Goal: Transaction & Acquisition: Book appointment/travel/reservation

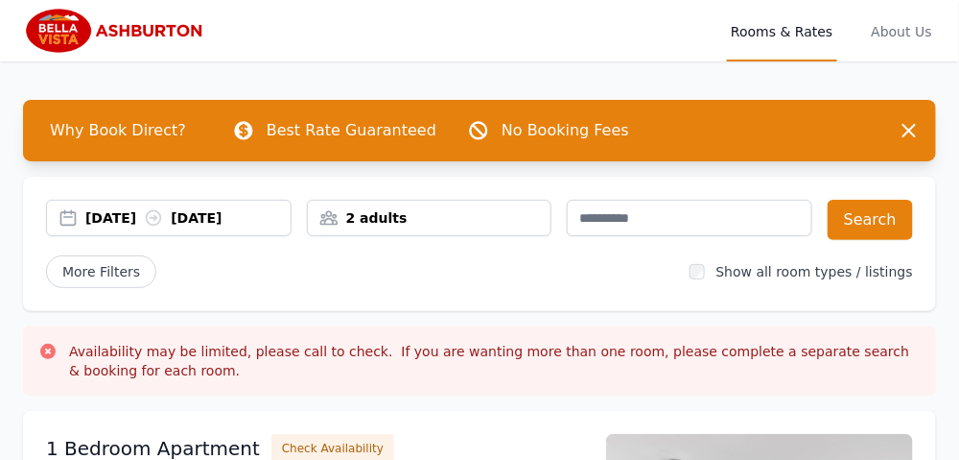
click at [163, 216] on icon at bounding box center [153, 217] width 19 height 19
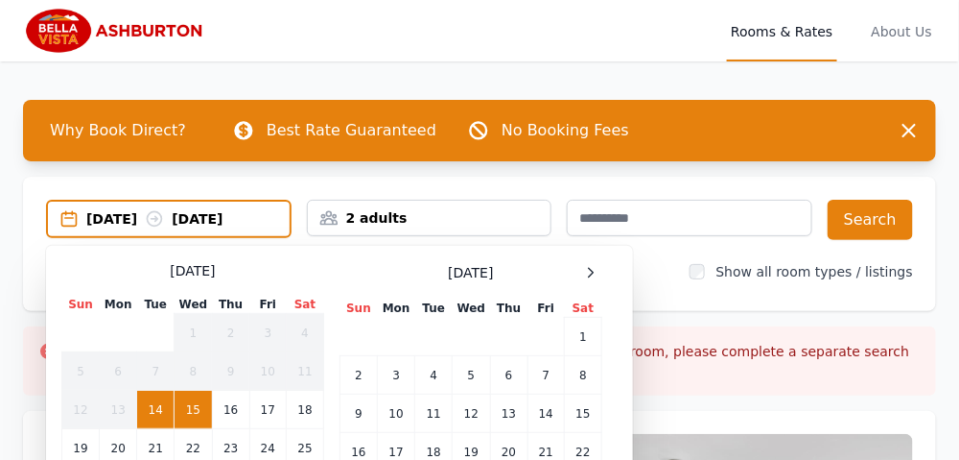
scroll to position [191, 0]
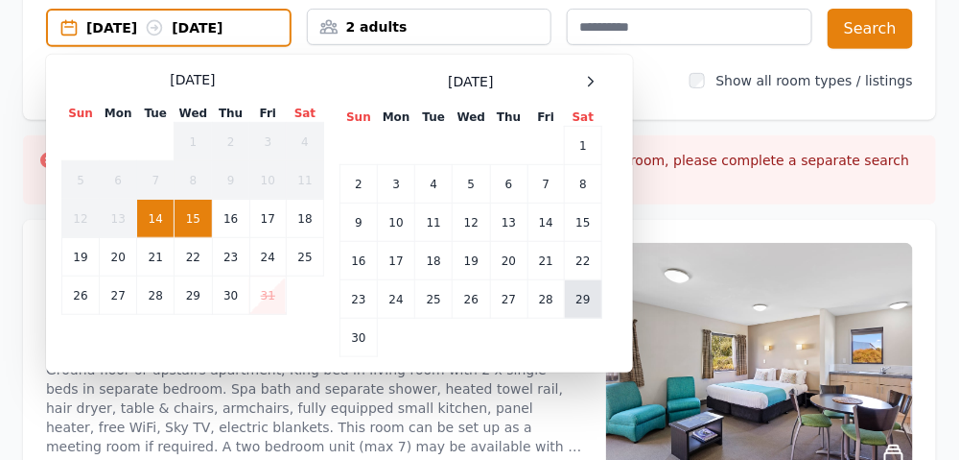
click at [587, 295] on td "29" at bounding box center [583, 299] width 37 height 38
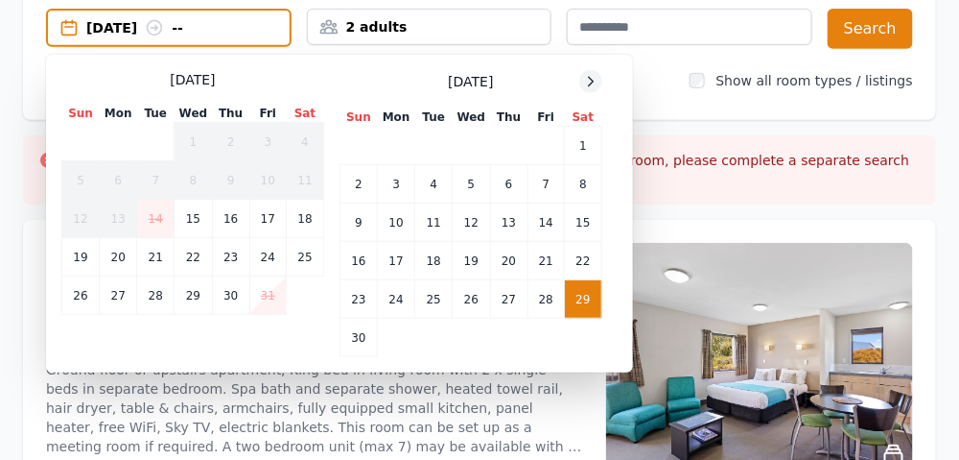
click at [589, 77] on icon at bounding box center [590, 81] width 15 height 15
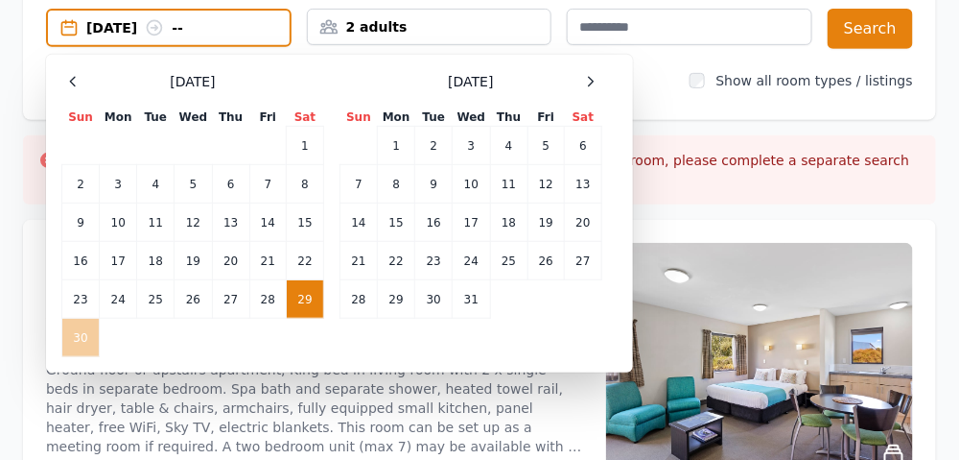
click at [83, 332] on td "30" at bounding box center [80, 337] width 37 height 38
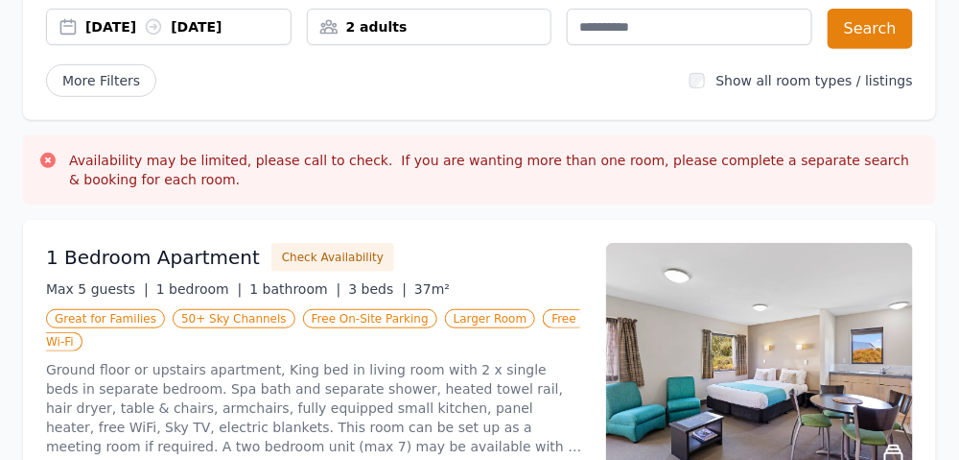
click at [456, 19] on div "2 adults" at bounding box center [430, 26] width 244 height 19
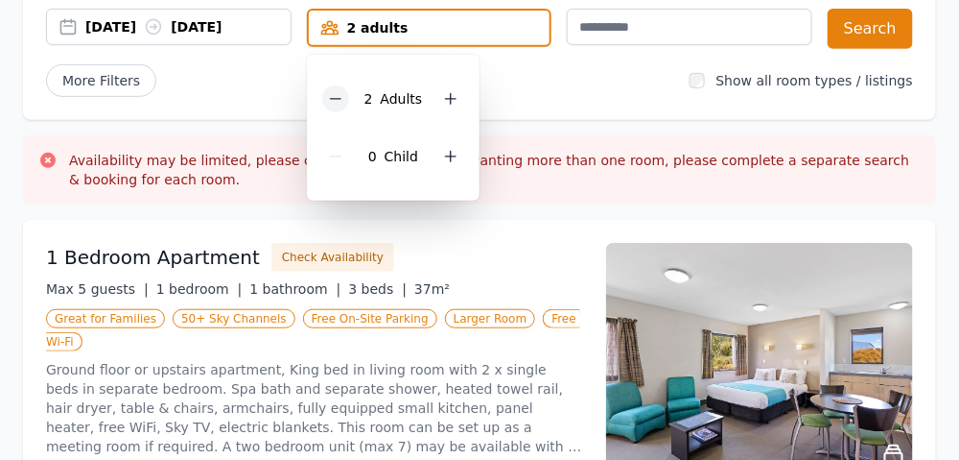
click at [340, 96] on icon at bounding box center [335, 98] width 15 height 15
click at [480, 257] on div "1 Bedroom Apartment Check Availability" at bounding box center [314, 257] width 537 height 29
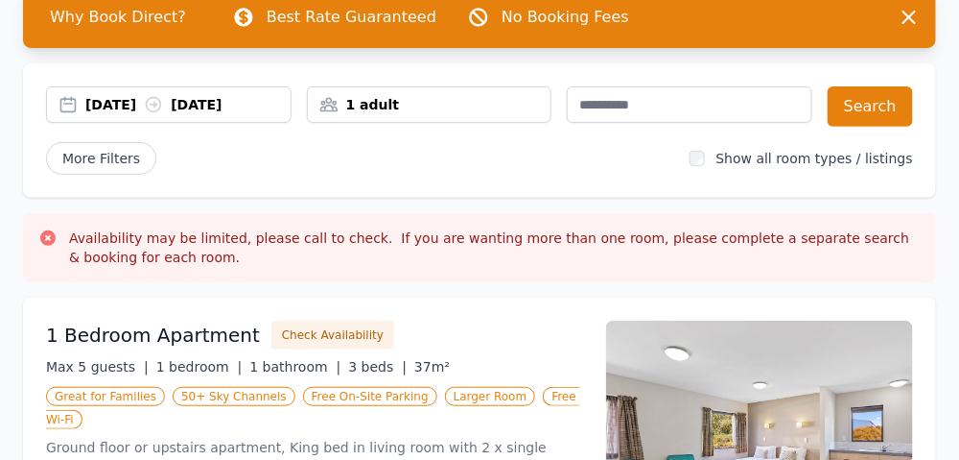
scroll to position [0, 0]
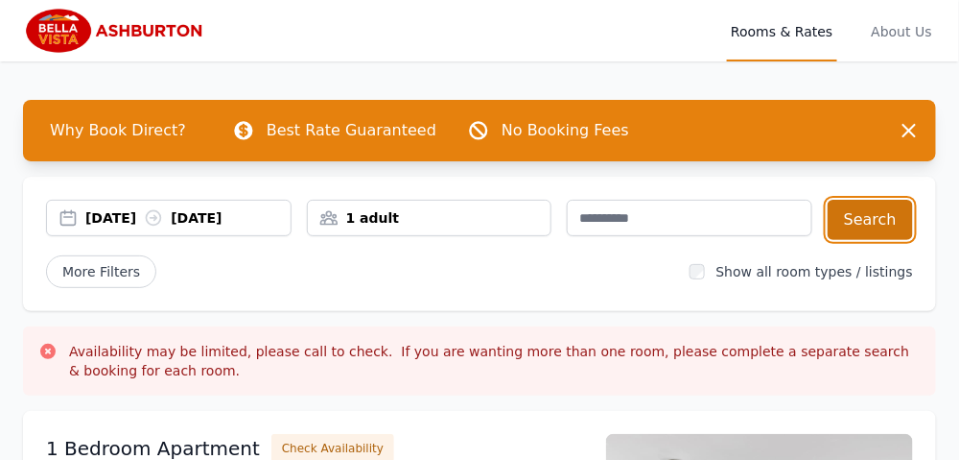
click at [873, 213] on button "Search" at bounding box center [870, 220] width 85 height 40
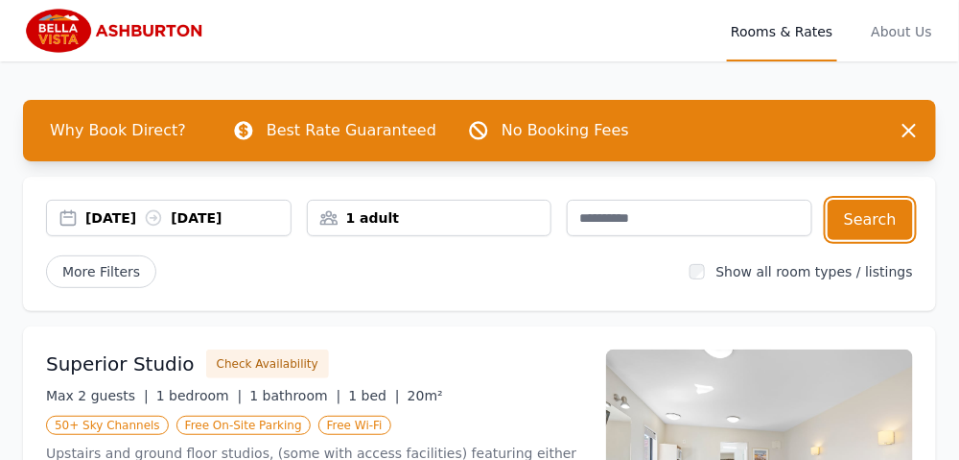
click at [109, 214] on div "[DATE] [DATE]" at bounding box center [187, 217] width 205 height 19
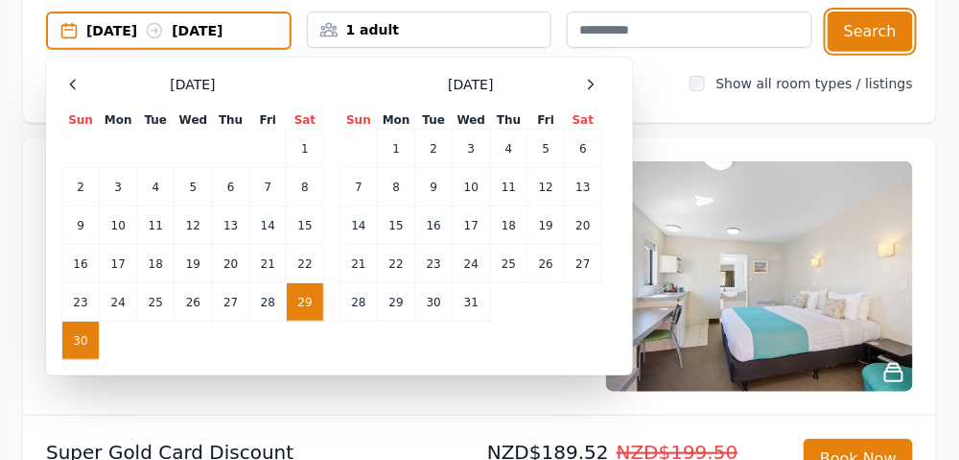
scroll to position [191, 0]
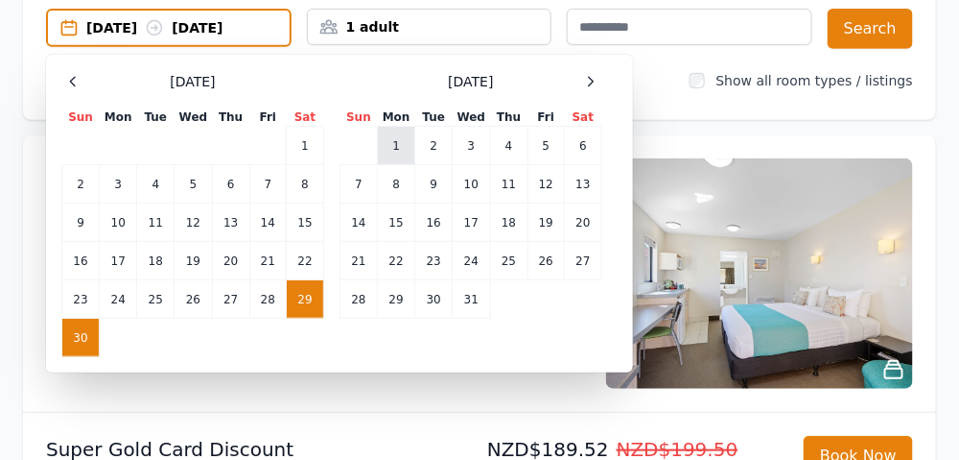
click at [400, 135] on td "1" at bounding box center [396, 146] width 37 height 38
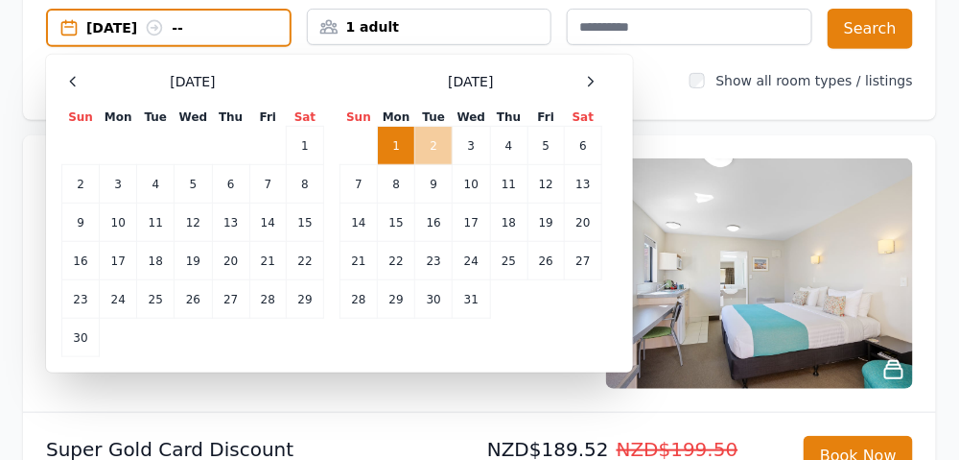
click at [425, 140] on td "2" at bounding box center [433, 146] width 37 height 38
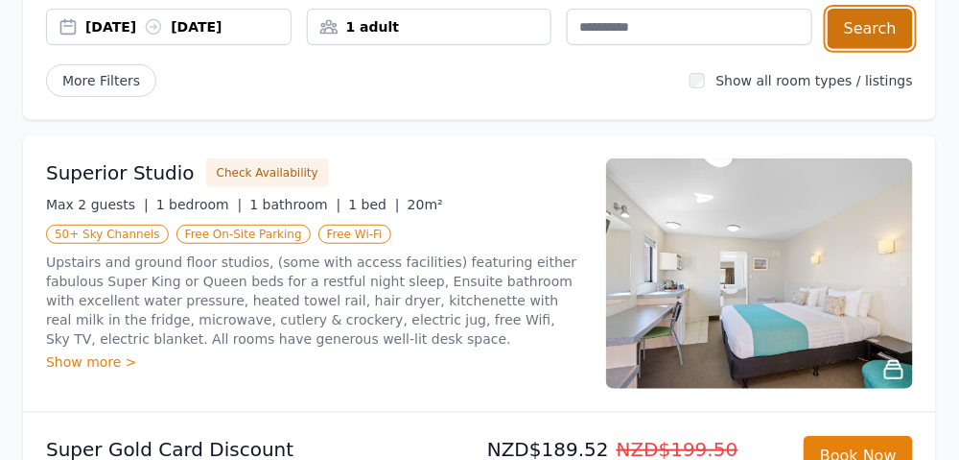
click at [872, 21] on button "Search" at bounding box center [870, 29] width 85 height 40
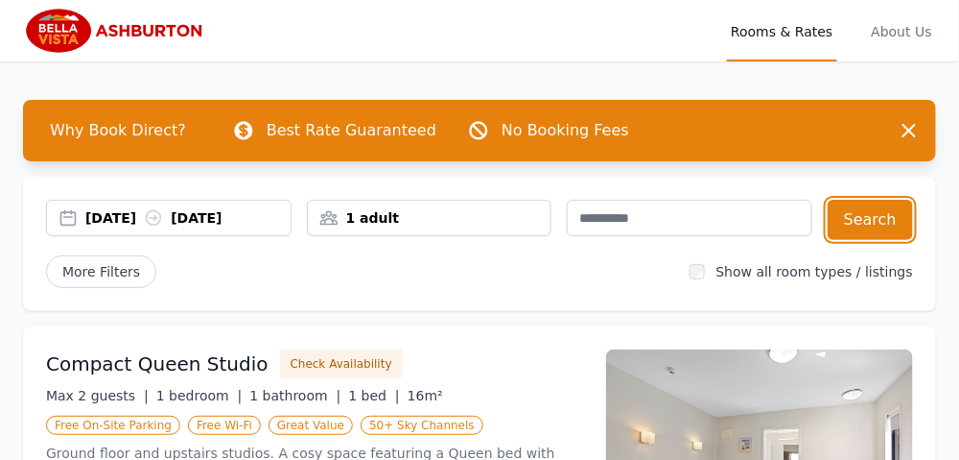
click at [137, 212] on div "[DATE] [DATE]" at bounding box center [187, 217] width 205 height 19
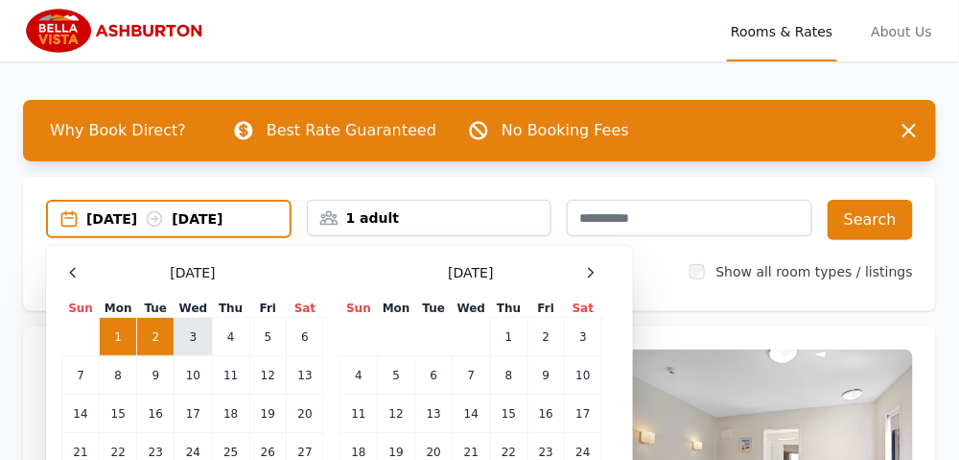
click at [185, 334] on td "3" at bounding box center [193, 337] width 37 height 38
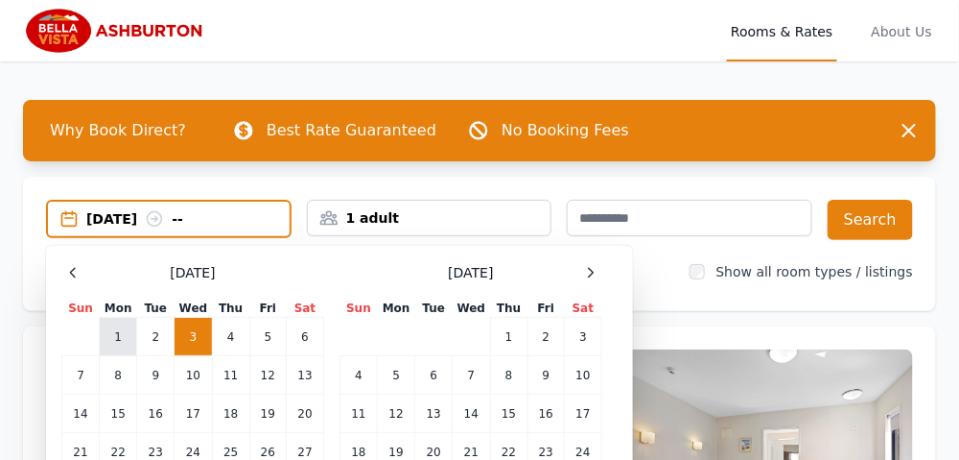
click at [125, 334] on td "1" at bounding box center [118, 337] width 37 height 38
drag, startPoint x: 184, startPoint y: 217, endPoint x: 207, endPoint y: 222, distance: 23.5
click at [164, 217] on icon at bounding box center [154, 218] width 19 height 19
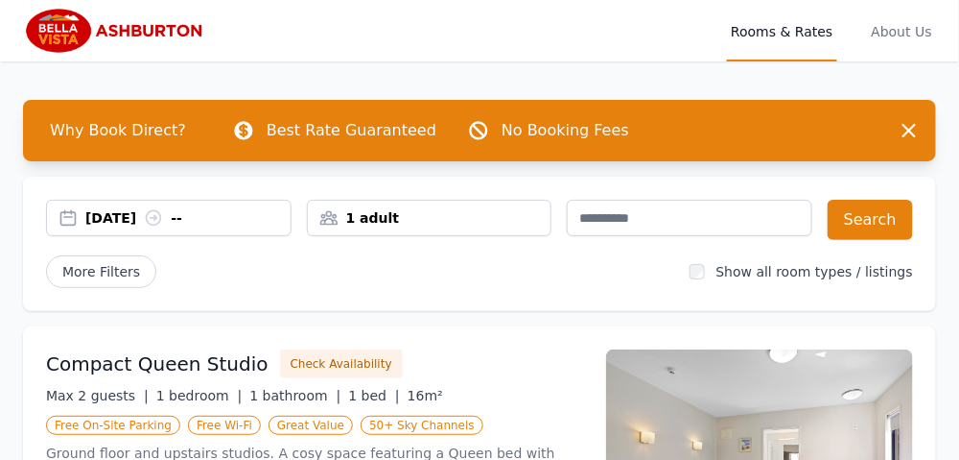
click at [196, 214] on div "[DATE] --" at bounding box center [187, 217] width 205 height 19
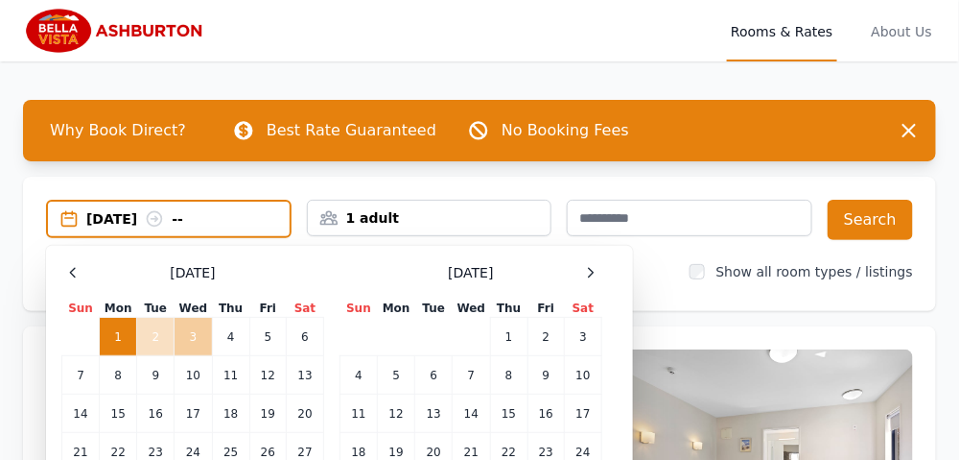
click at [200, 336] on td "3" at bounding box center [193, 337] width 37 height 38
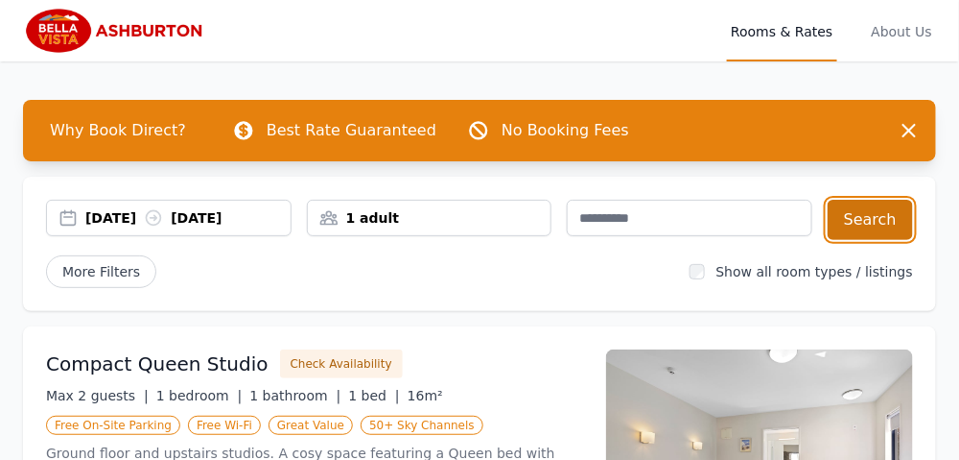
click at [856, 217] on button "Search" at bounding box center [870, 220] width 85 height 40
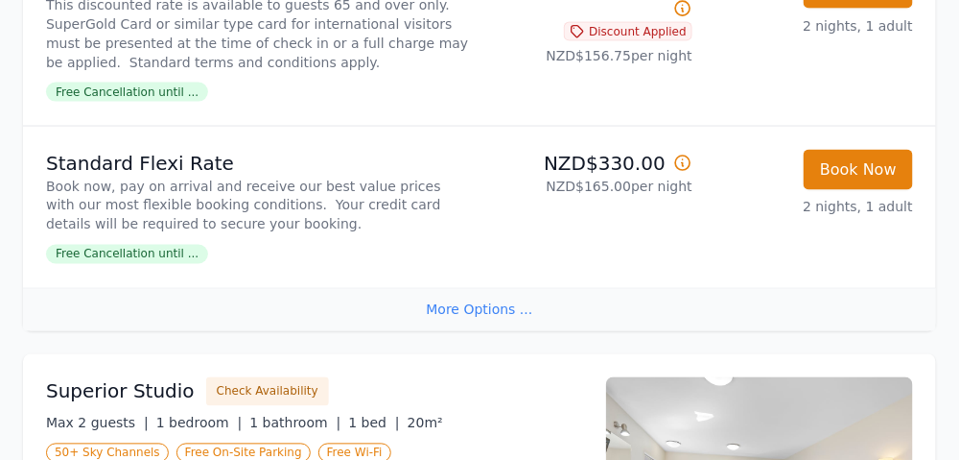
scroll to position [672, 0]
